Goal: Information Seeking & Learning: Learn about a topic

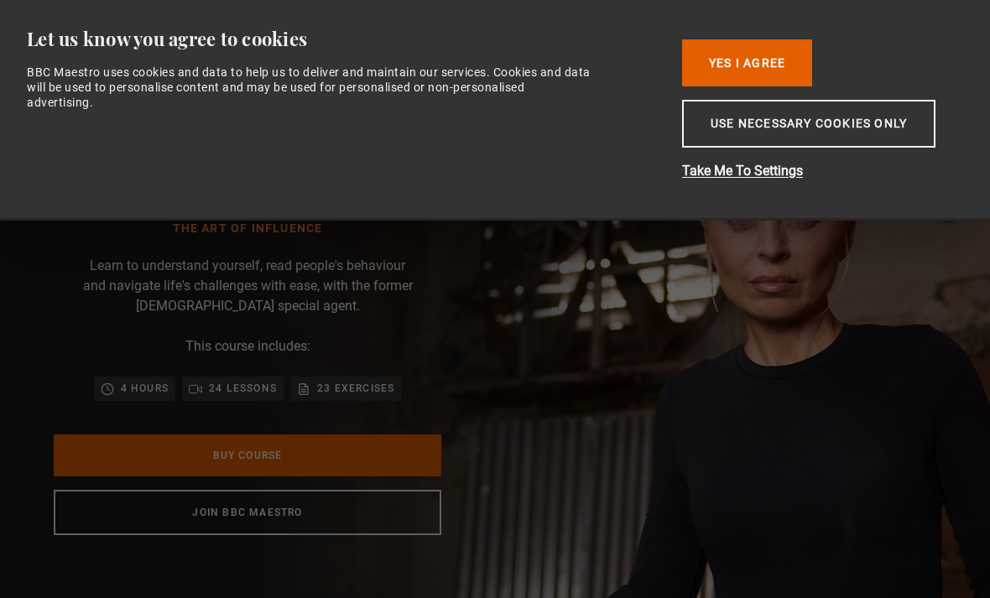
click at [752, 72] on button "Yes I Agree" at bounding box center [747, 62] width 130 height 47
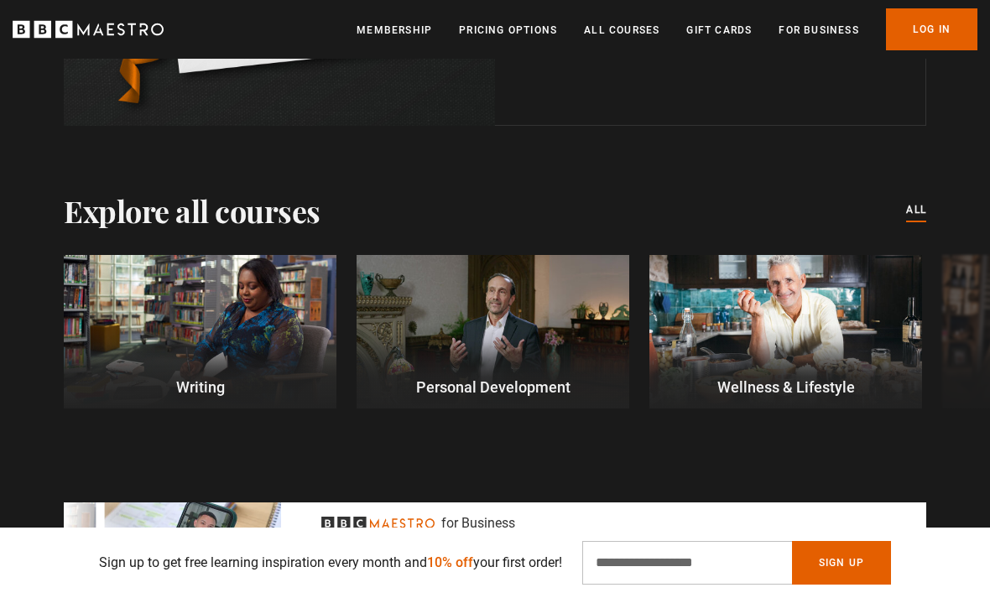
scroll to position [4754, 0]
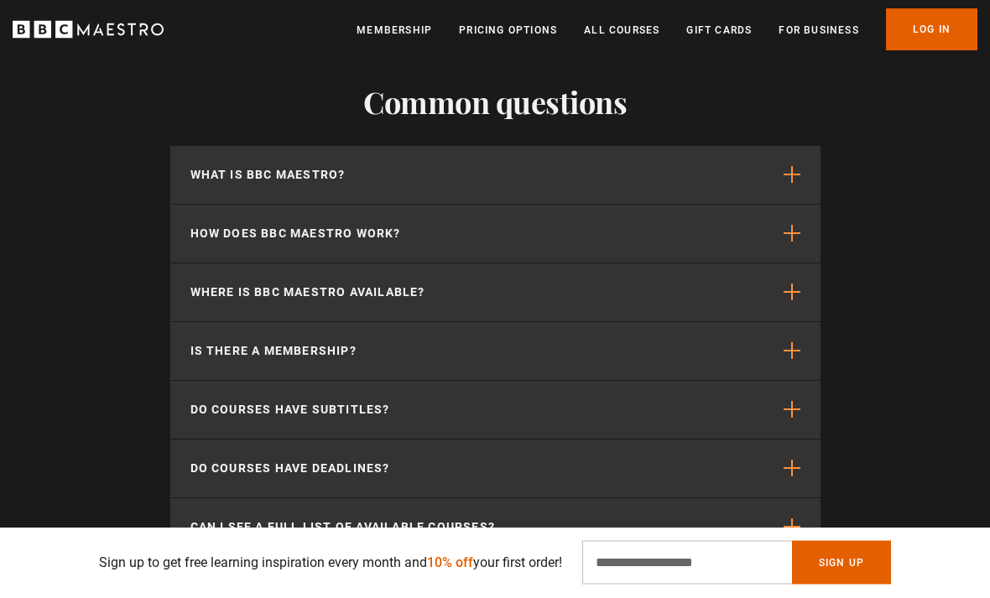
click at [790, 184] on span "button" at bounding box center [792, 175] width 17 height 17
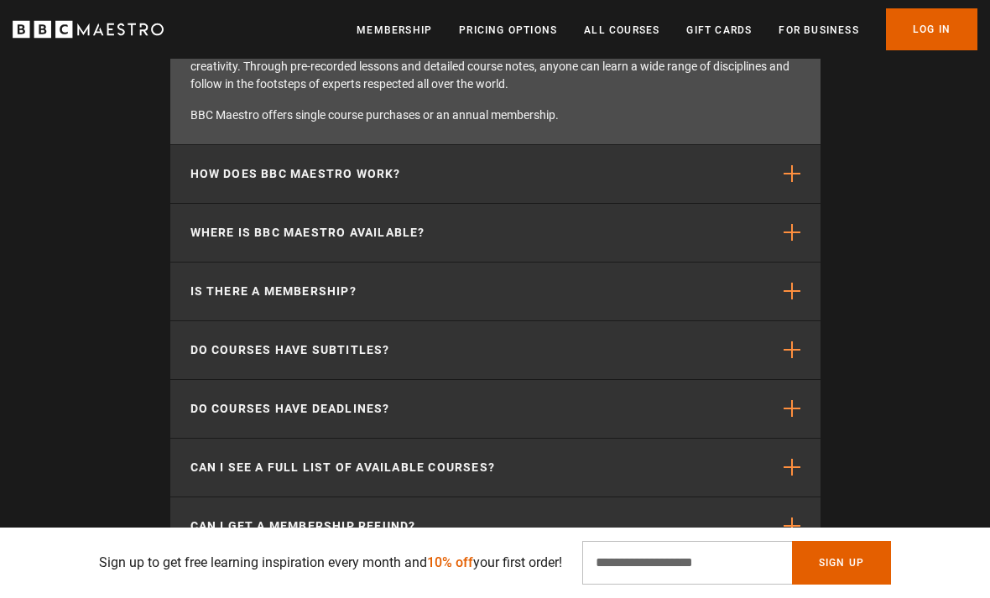
scroll to position [5592, 0]
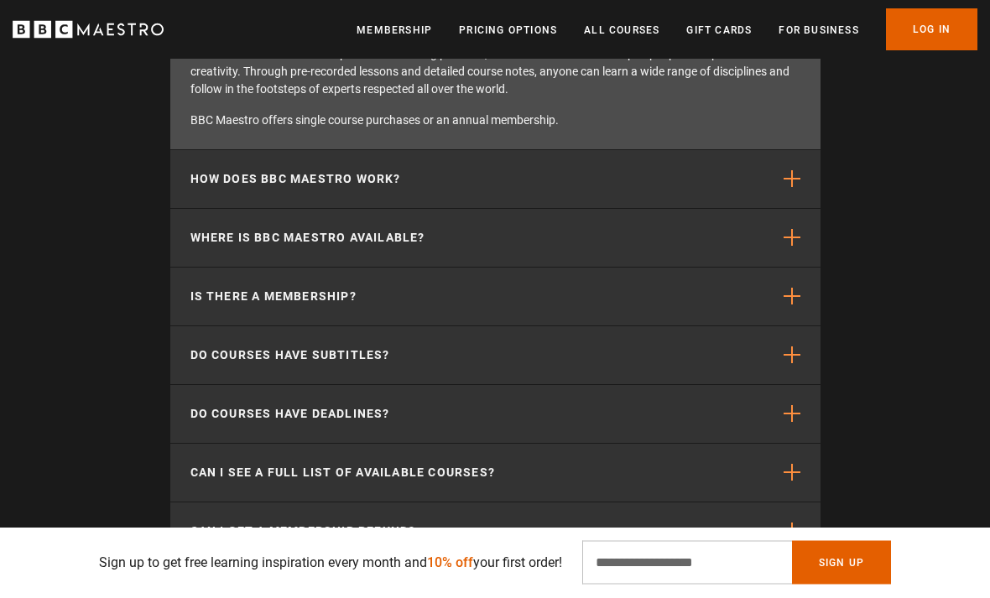
click at [791, 188] on span "button" at bounding box center [792, 179] width 17 height 17
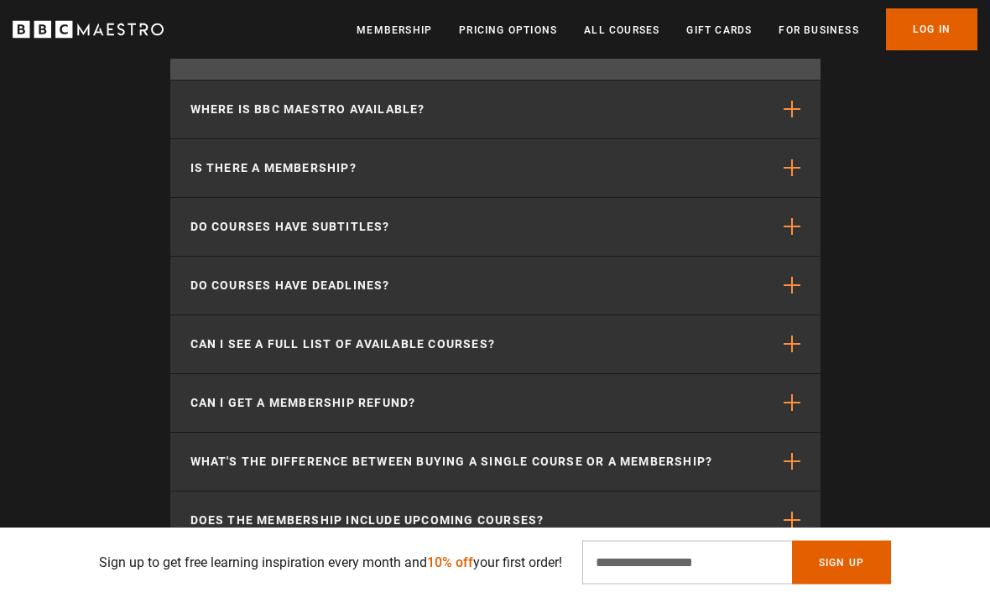
scroll to position [5703, 0]
click at [787, 176] on span "button" at bounding box center [792, 167] width 17 height 17
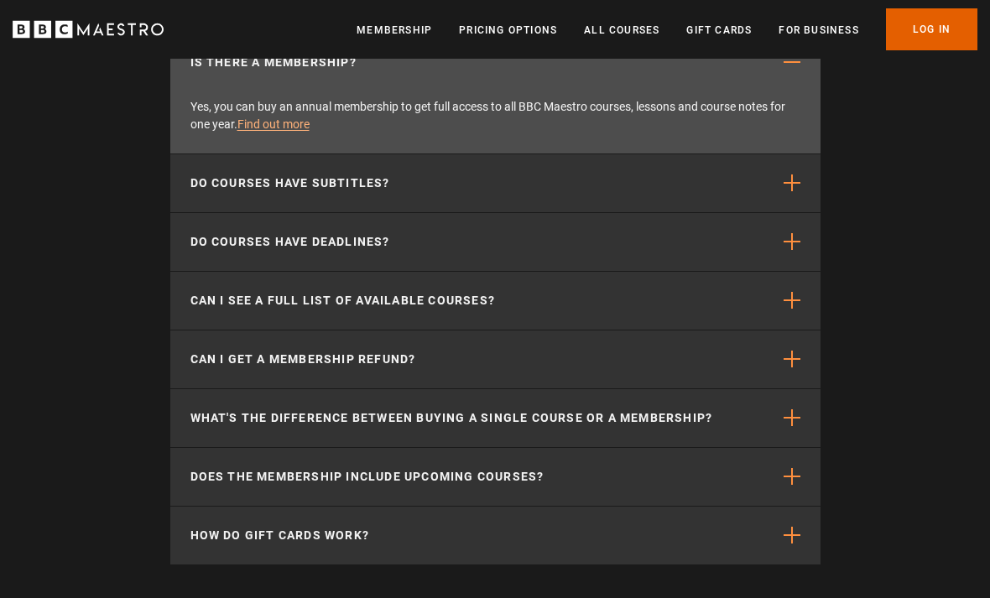
scroll to position [5718, 0]
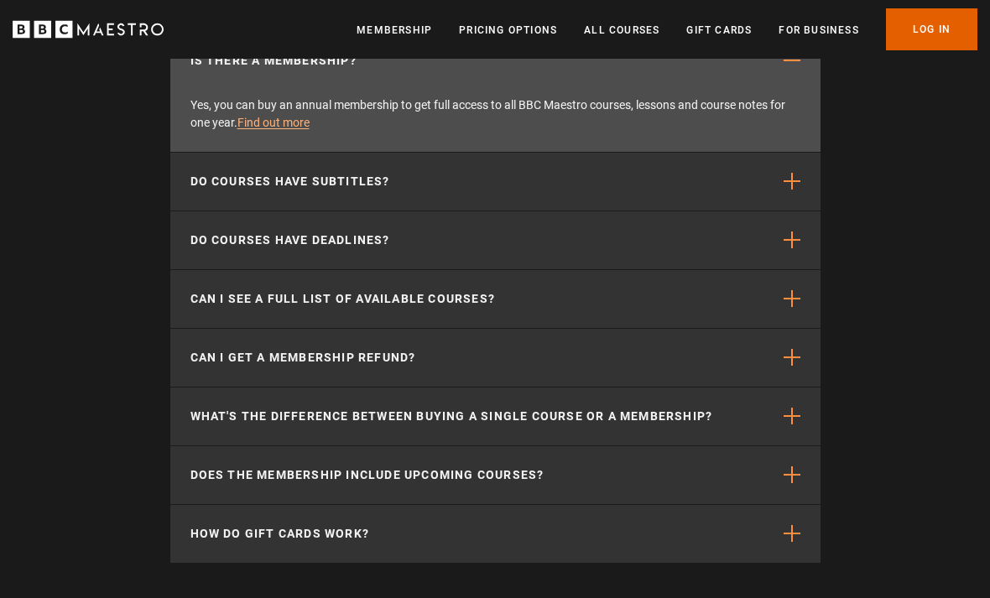
click at [785, 190] on span "button" at bounding box center [792, 181] width 17 height 17
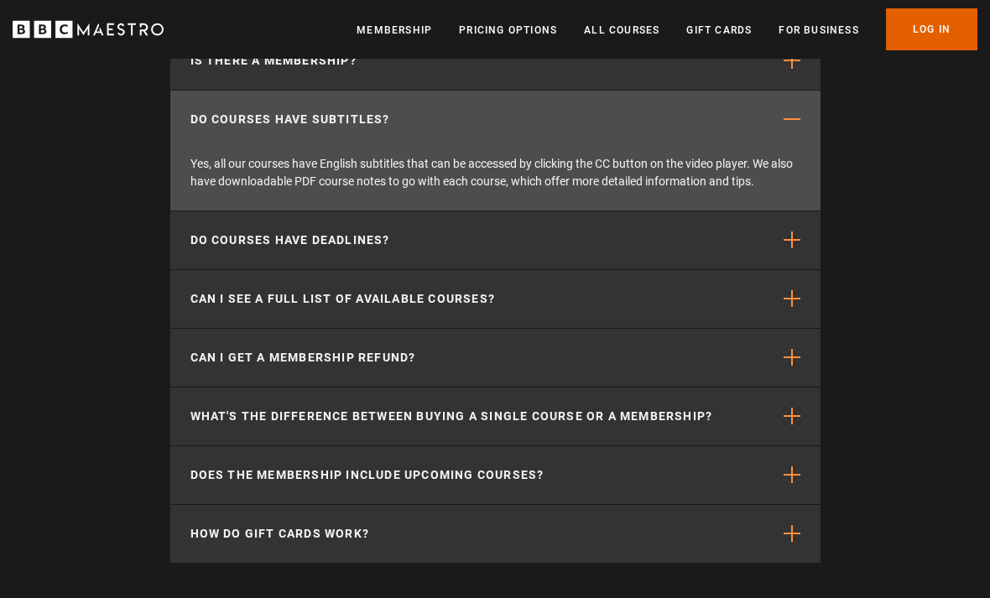
scroll to position [0, 2276]
click at [784, 248] on span "button" at bounding box center [792, 240] width 17 height 17
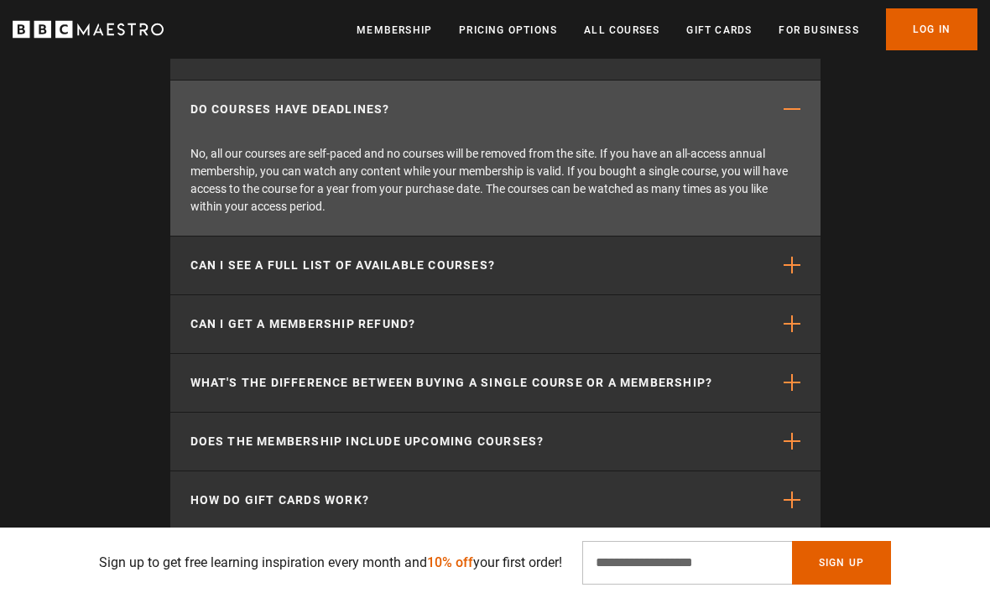
scroll to position [5785, 0]
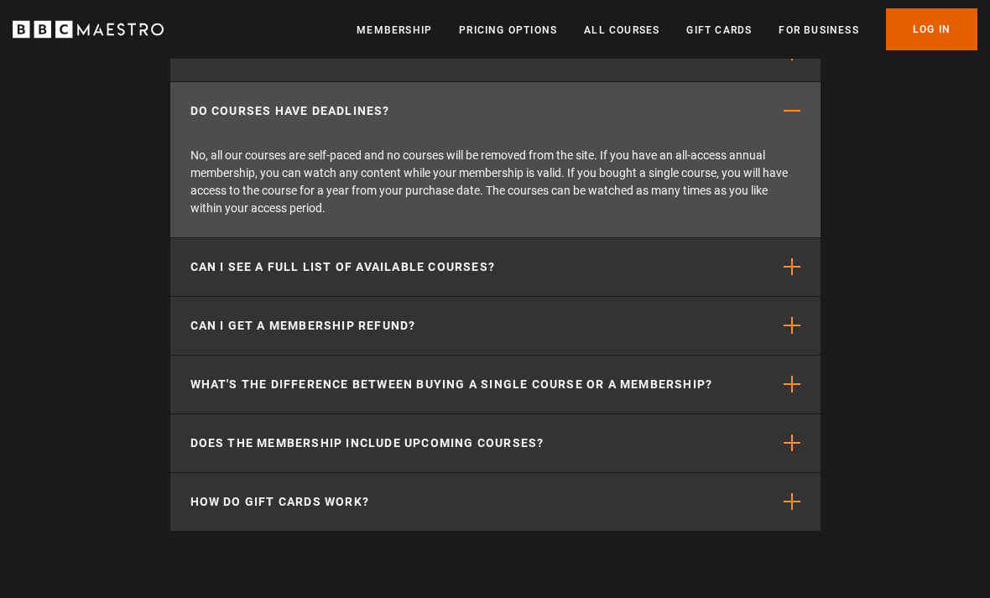
click at [783, 296] on button "Can I see a full list of available courses?" at bounding box center [495, 267] width 650 height 58
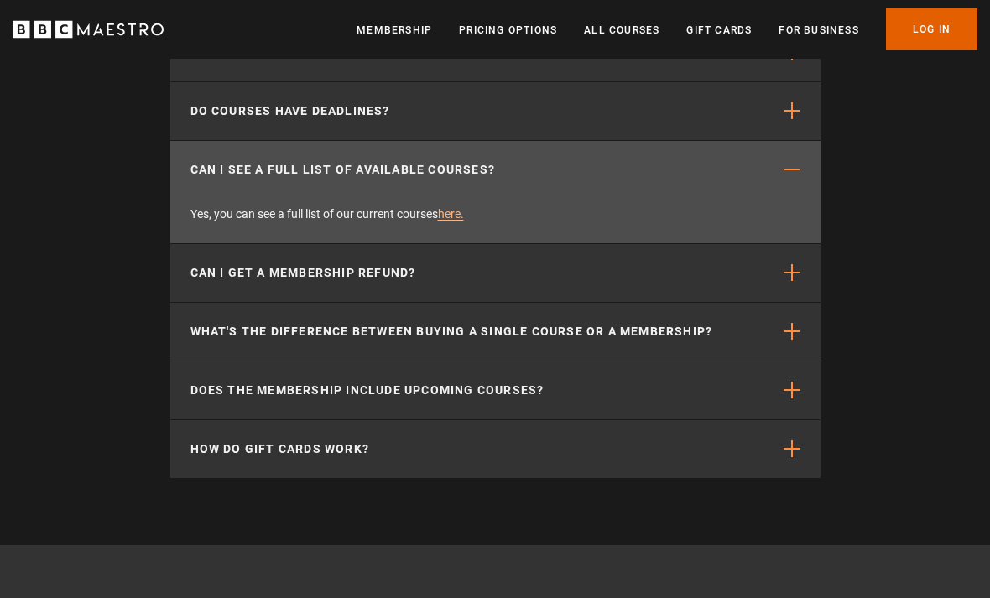
click at [458, 221] on link "here." at bounding box center [451, 213] width 26 height 13
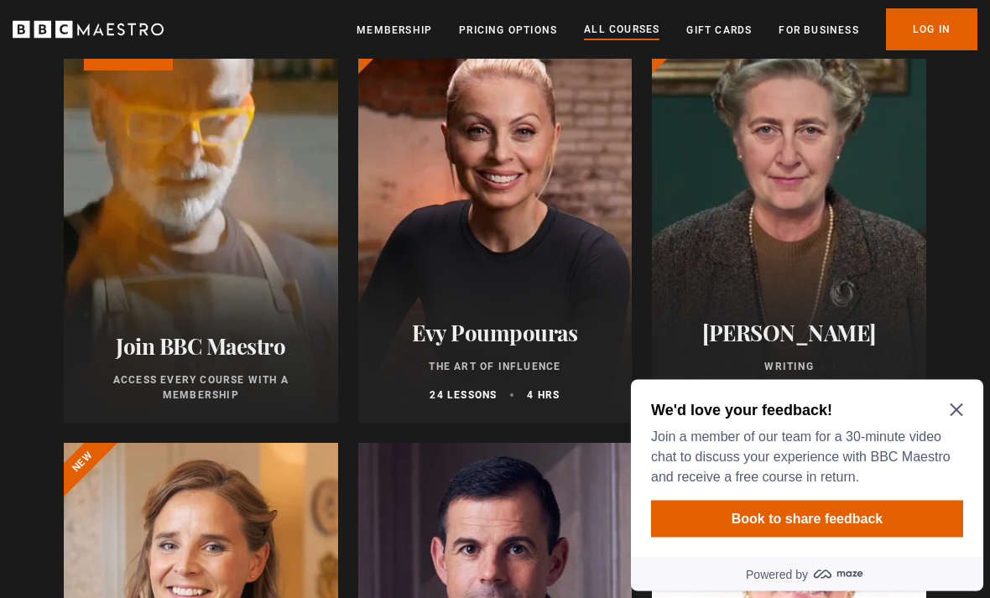
scroll to position [500, 0]
click at [960, 407] on icon "Close Maze Prompt" at bounding box center [956, 410] width 13 height 13
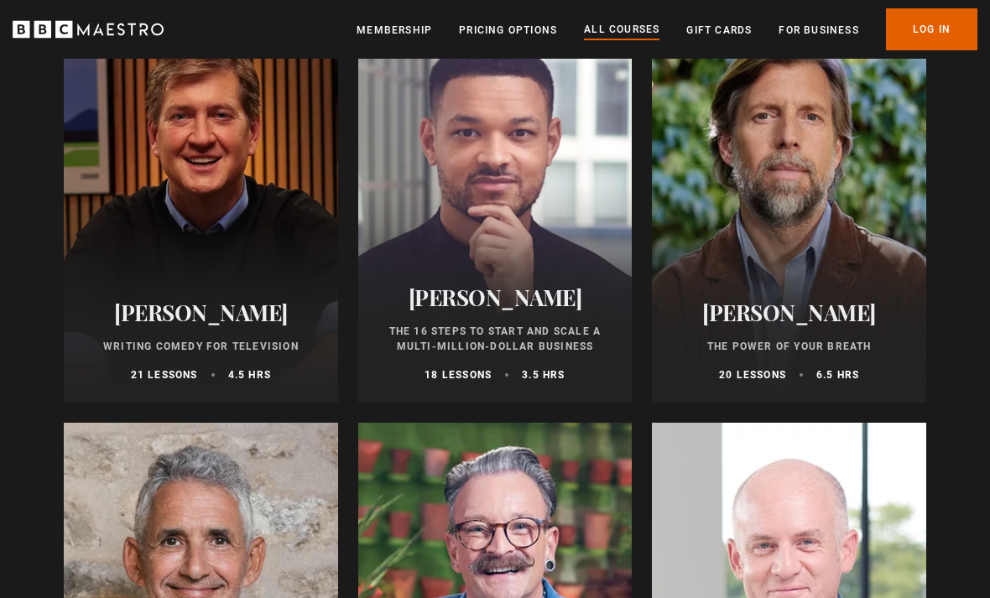
scroll to position [2210, 0]
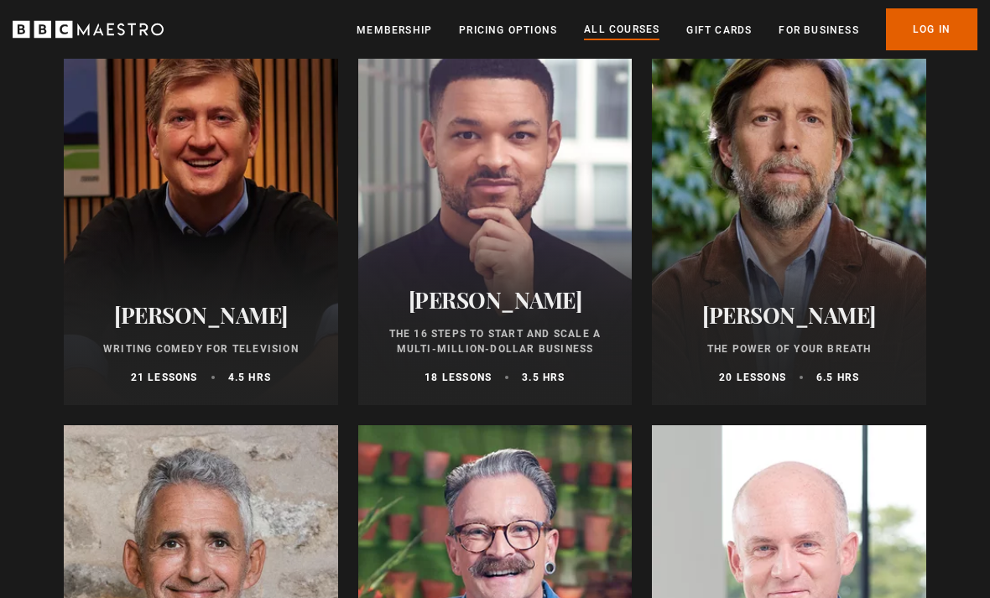
click at [532, 295] on h2 "[PERSON_NAME]" at bounding box center [495, 300] width 234 height 26
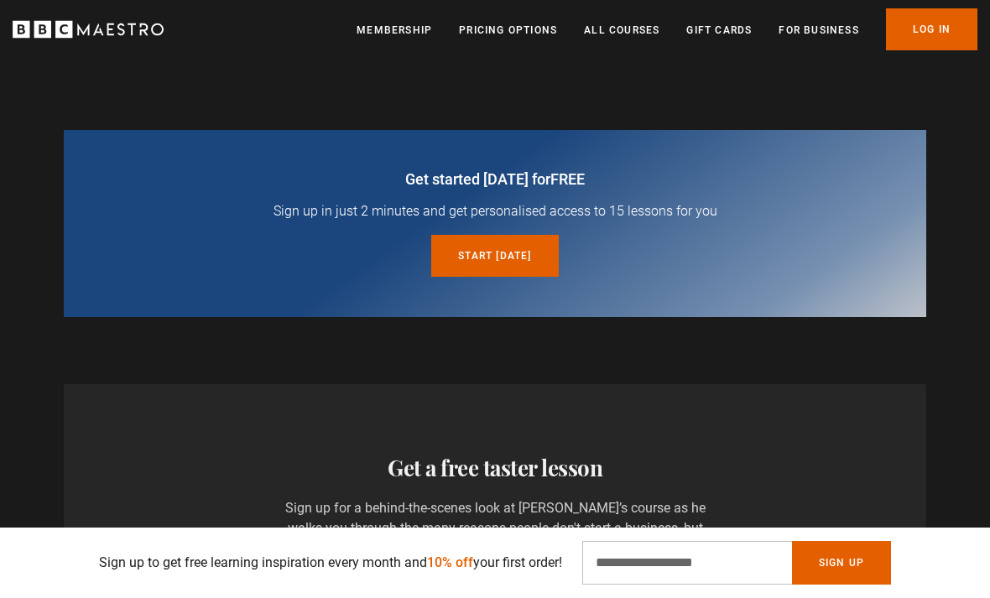
scroll to position [2581, 0]
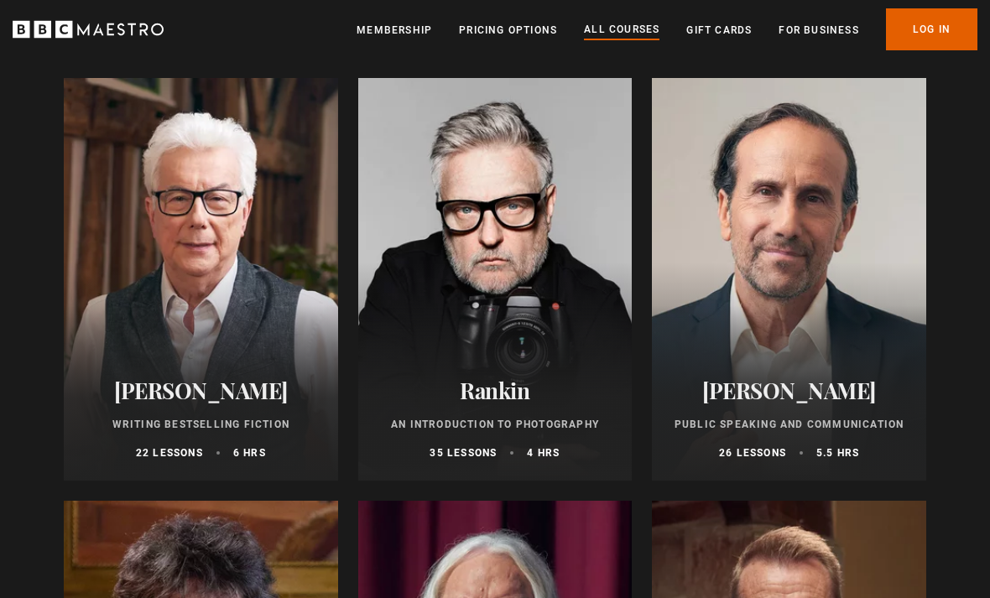
scroll to position [3825, 0]
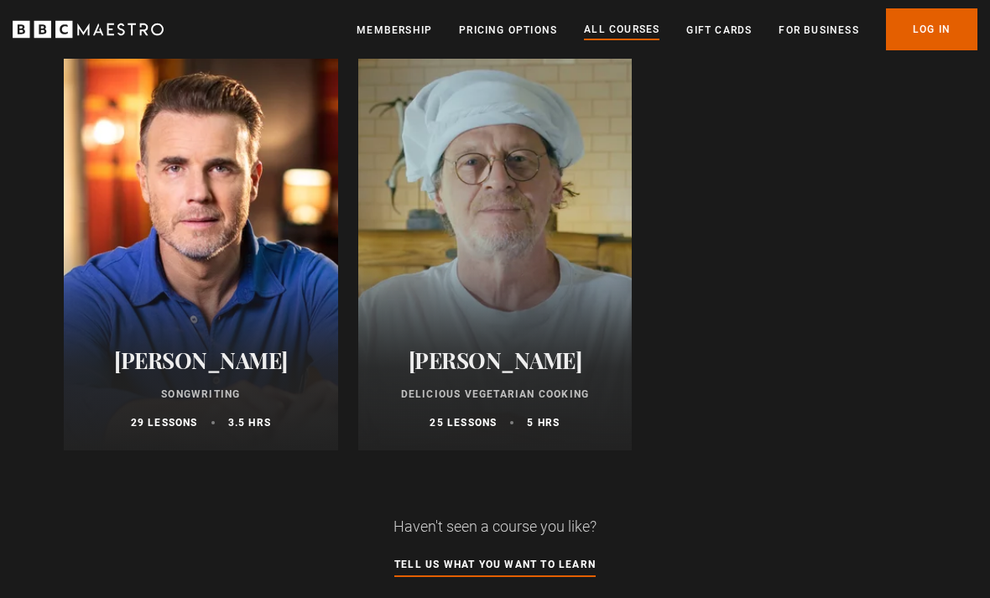
scroll to position [6870, 0]
